Goal: Use online tool/utility: Use online tool/utility

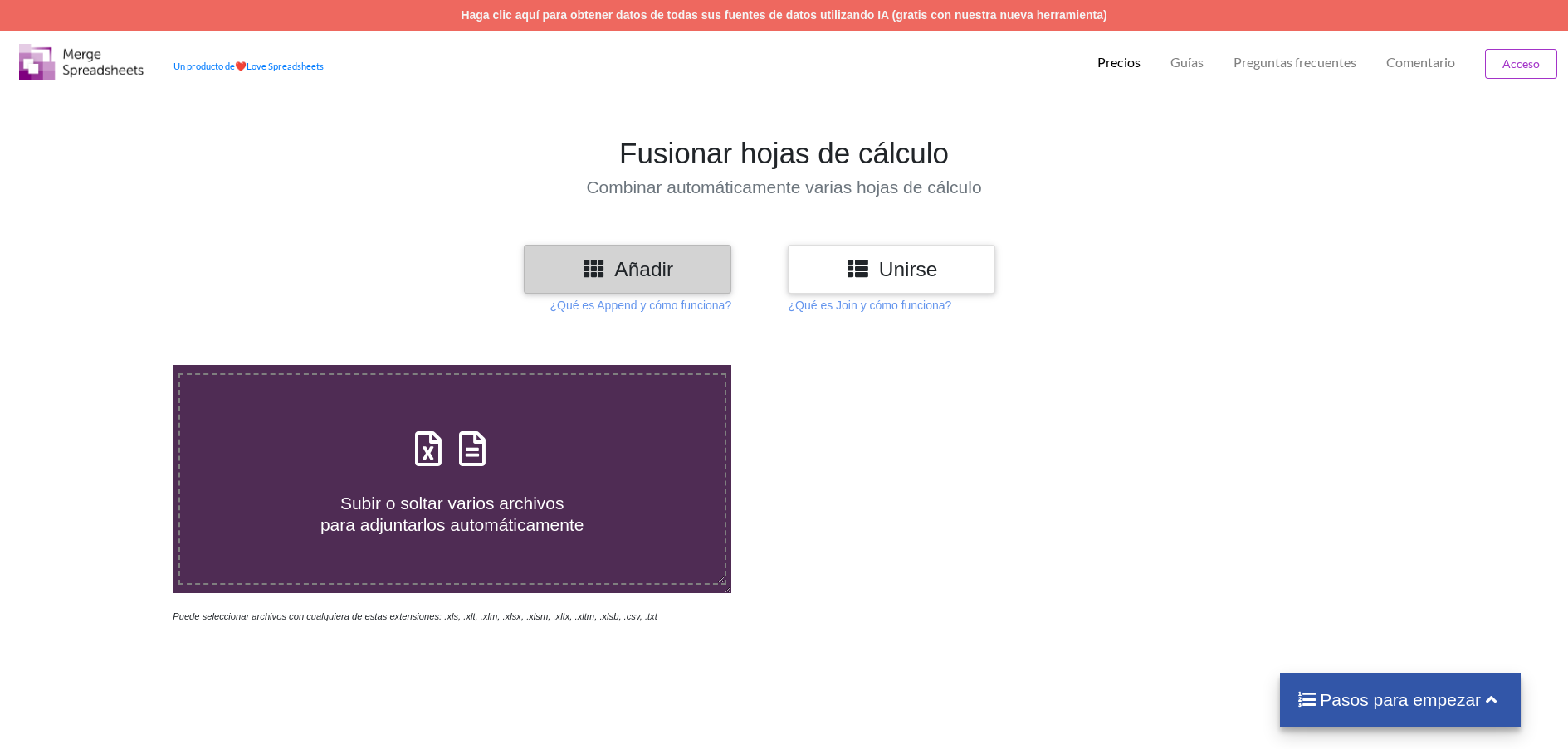
click at [457, 466] on span at bounding box center [451, 449] width 88 height 39
click at [112, 366] on input "Subir o soltar varios archivos para adjuntarlos automáticamente" at bounding box center [112, 366] width 0 height 0
type input "C:\fakepath\Zona A censo - [DATE].xlsx"
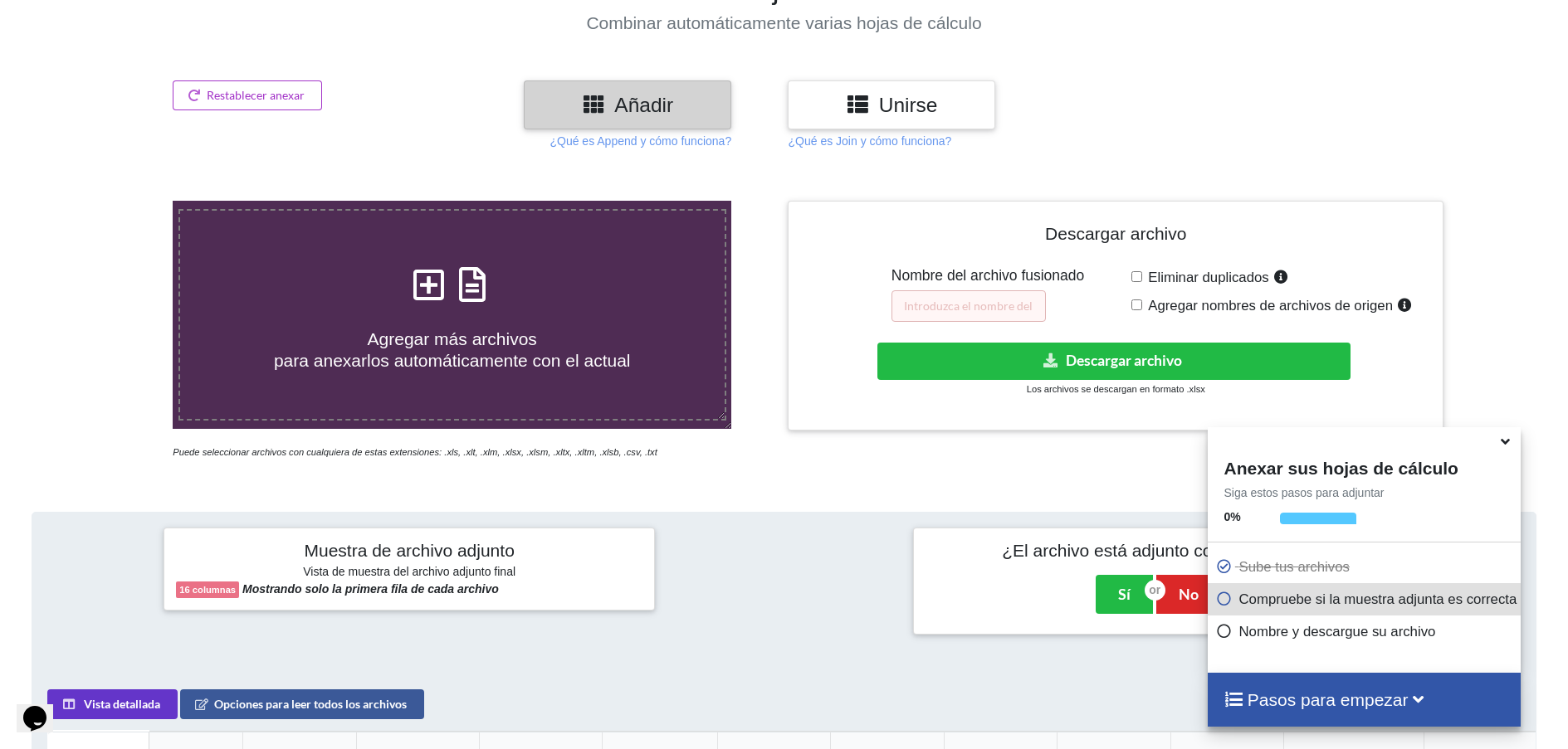
scroll to position [166, 0]
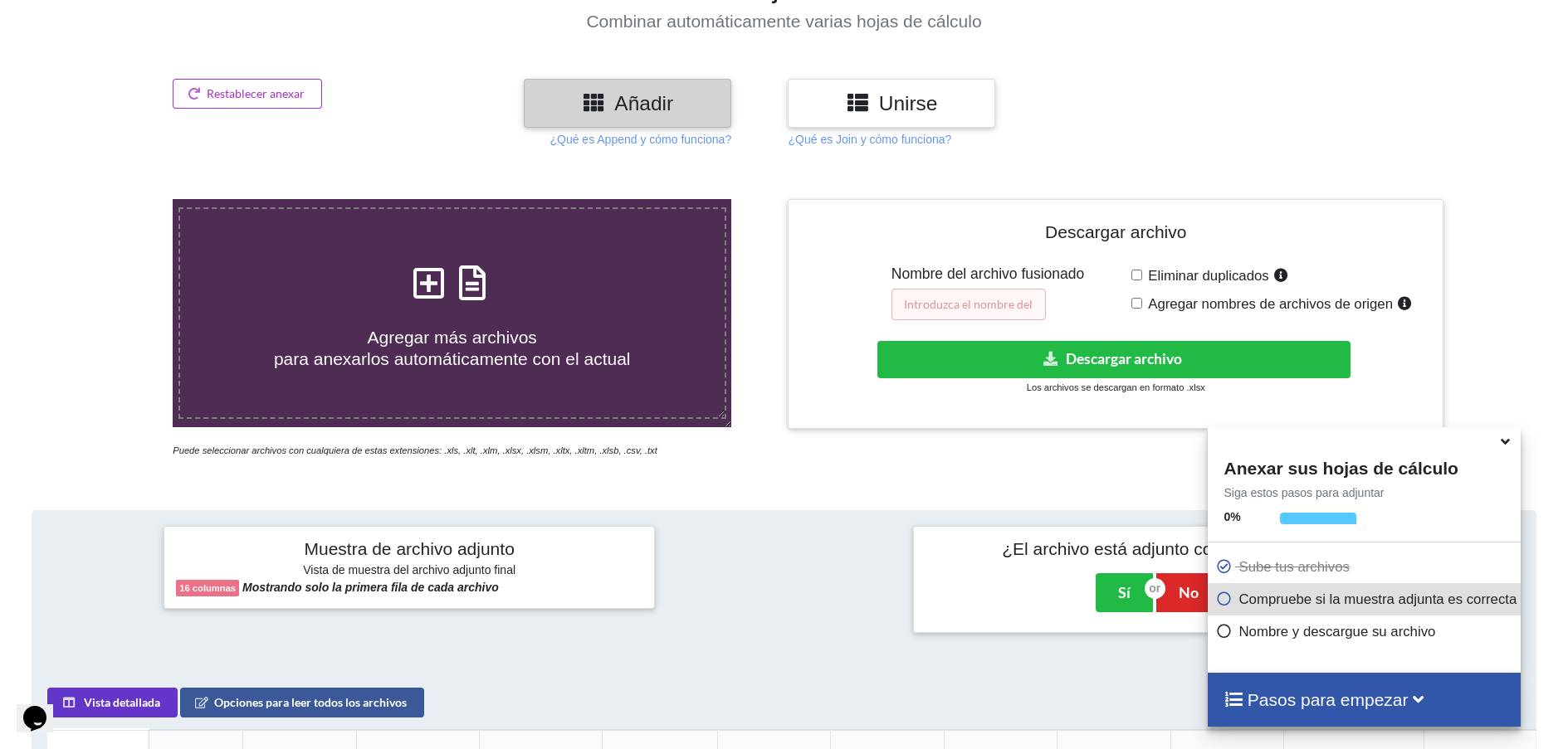
click at [969, 296] on input "text" at bounding box center [969, 304] width 155 height 31
type input "ZONAS ABC"
click at [1131, 310] on div "Descargar archivo Nombre del archivo fusionado ZONAS ABC Eliminar duplicados Ag…" at bounding box center [1115, 315] width 630 height 205
click at [1140, 309] on div "Eliminar duplicados Agregar nombres de archivos de origen" at bounding box center [1282, 292] width 300 height 55
click at [1137, 307] on input "Agregar nombres de archivos de origen" at bounding box center [1136, 302] width 10 height 10
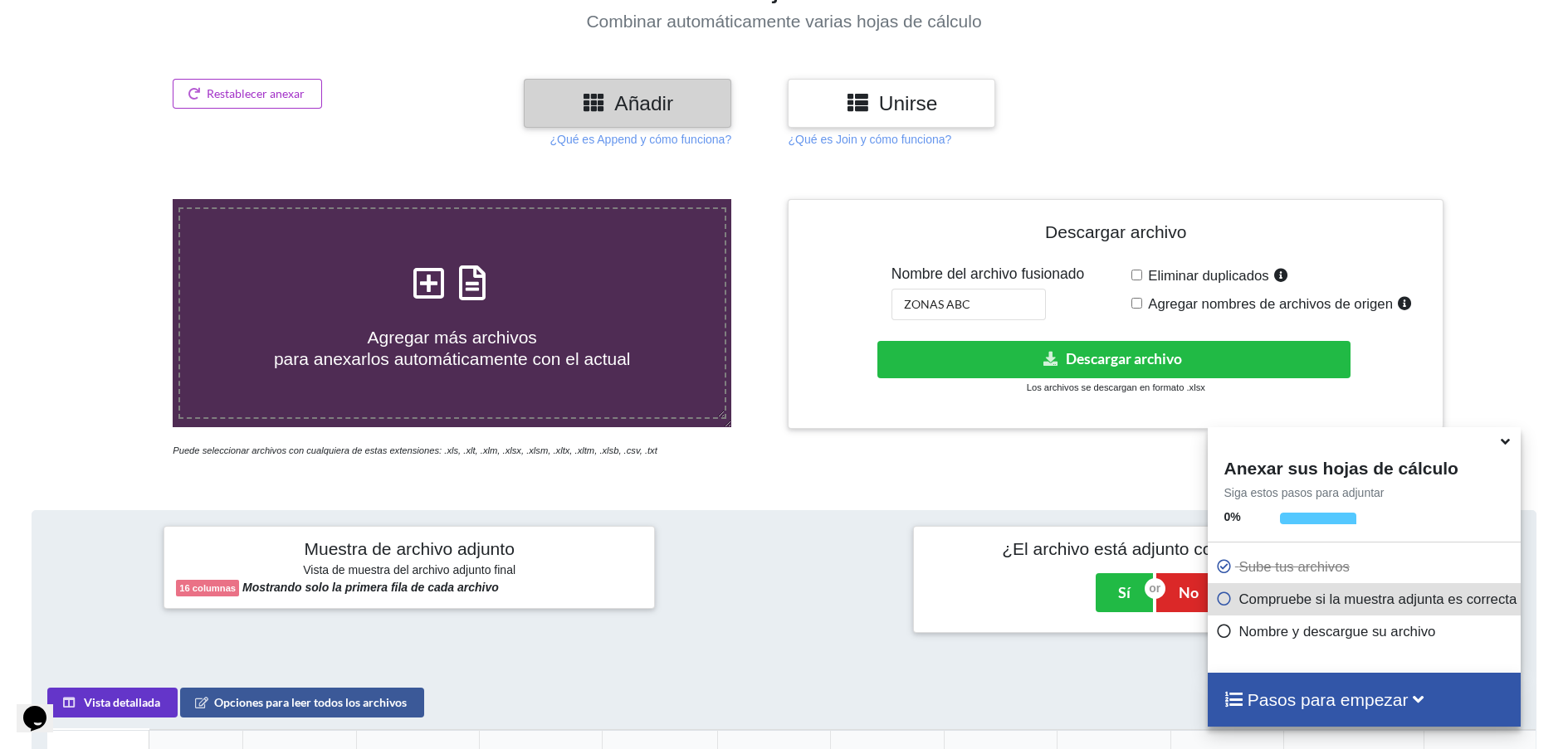
checkbox input "true"
click at [1142, 353] on font "Descargar archivo" at bounding box center [1123, 359] width 116 height 17
